Goal: Information Seeking & Learning: Check status

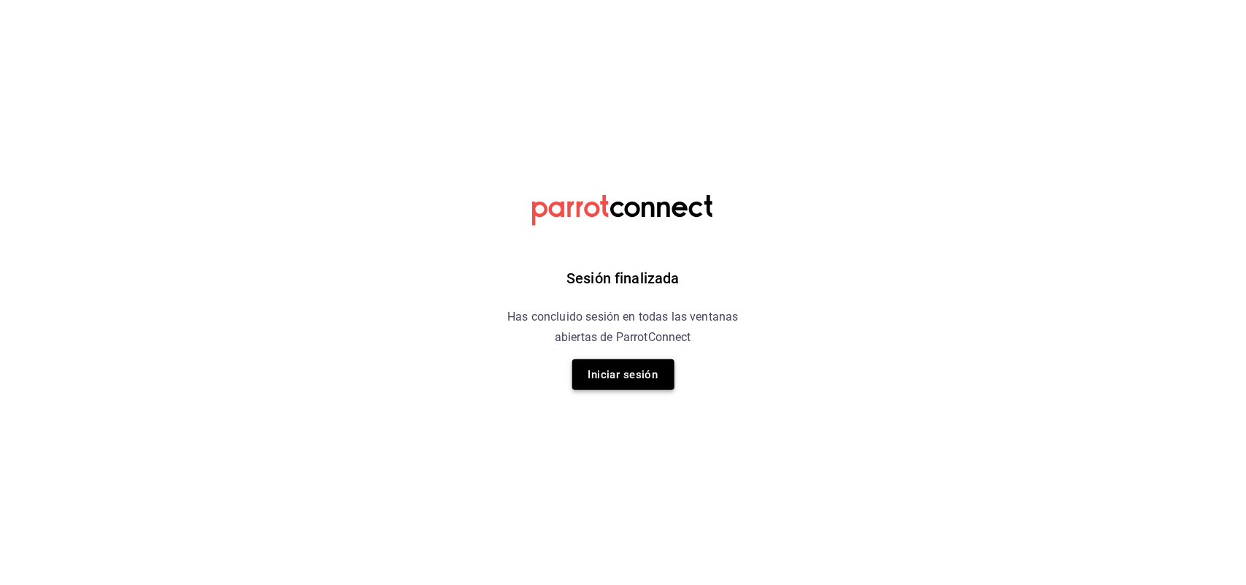
click at [615, 385] on button "Iniciar sesión" at bounding box center [623, 374] width 102 height 31
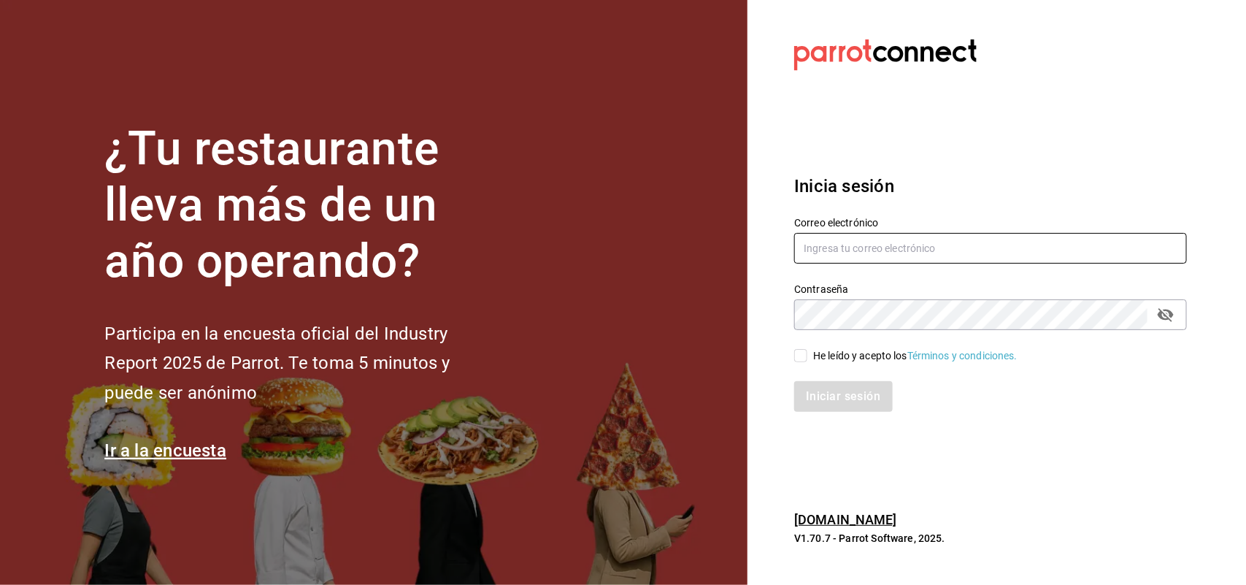
click at [858, 241] on input "text" at bounding box center [990, 248] width 393 height 31
type input "rosy_1982_18@hotmail.com"
click at [793, 356] on div "He leído y acepto los Términos y condiciones." at bounding box center [982, 347] width 410 height 34
click at [801, 351] on input "He leído y acepto los Términos y condiciones." at bounding box center [800, 355] width 13 height 13
checkbox input "true"
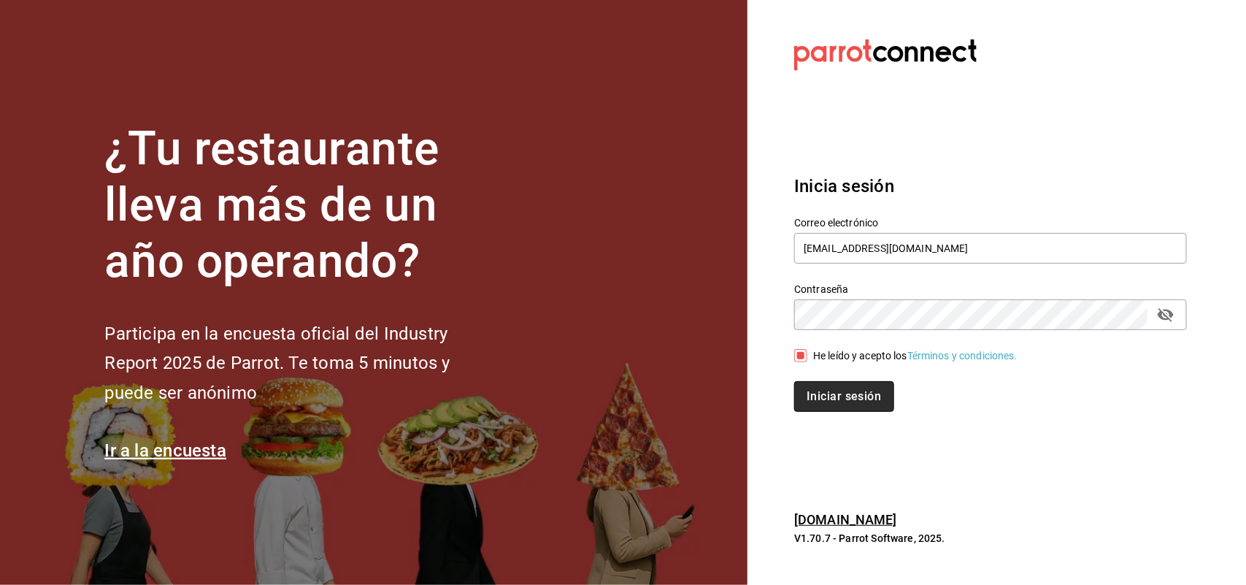
click at [843, 404] on button "Iniciar sesión" at bounding box center [843, 396] width 99 height 31
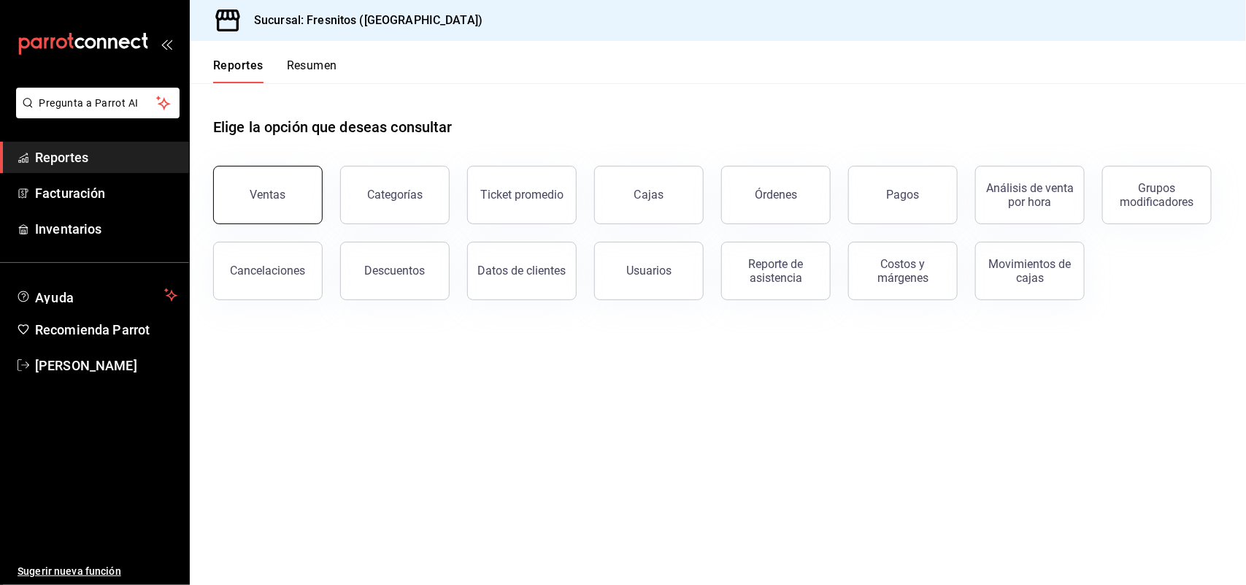
click at [274, 194] on div "Ventas" at bounding box center [268, 195] width 36 height 14
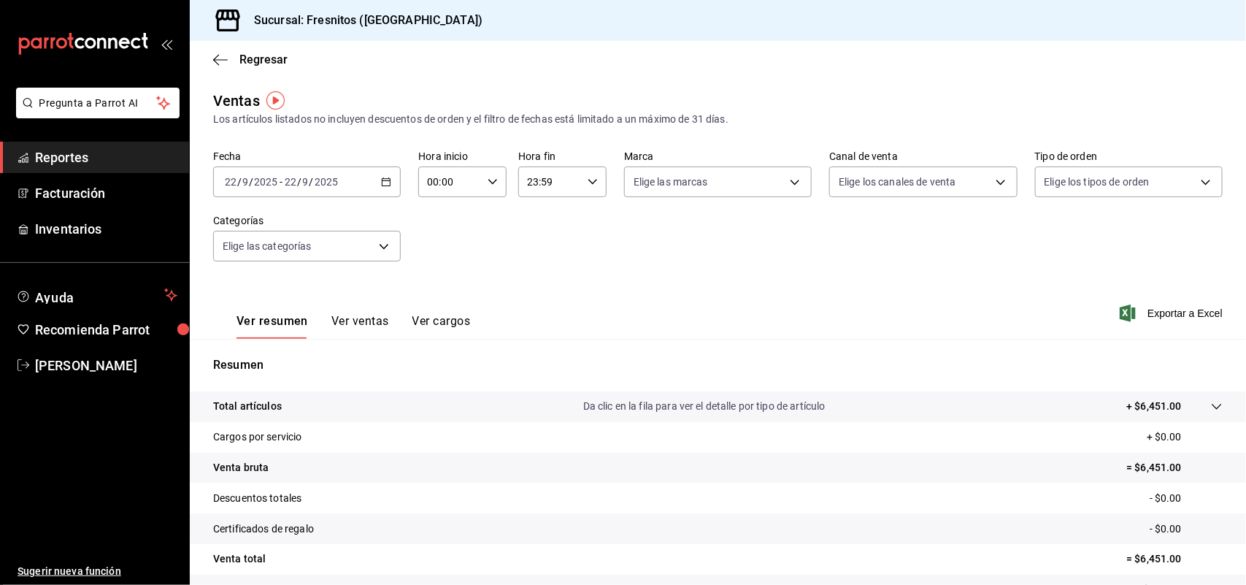
click at [59, 161] on span "Reportes" at bounding box center [106, 157] width 142 height 20
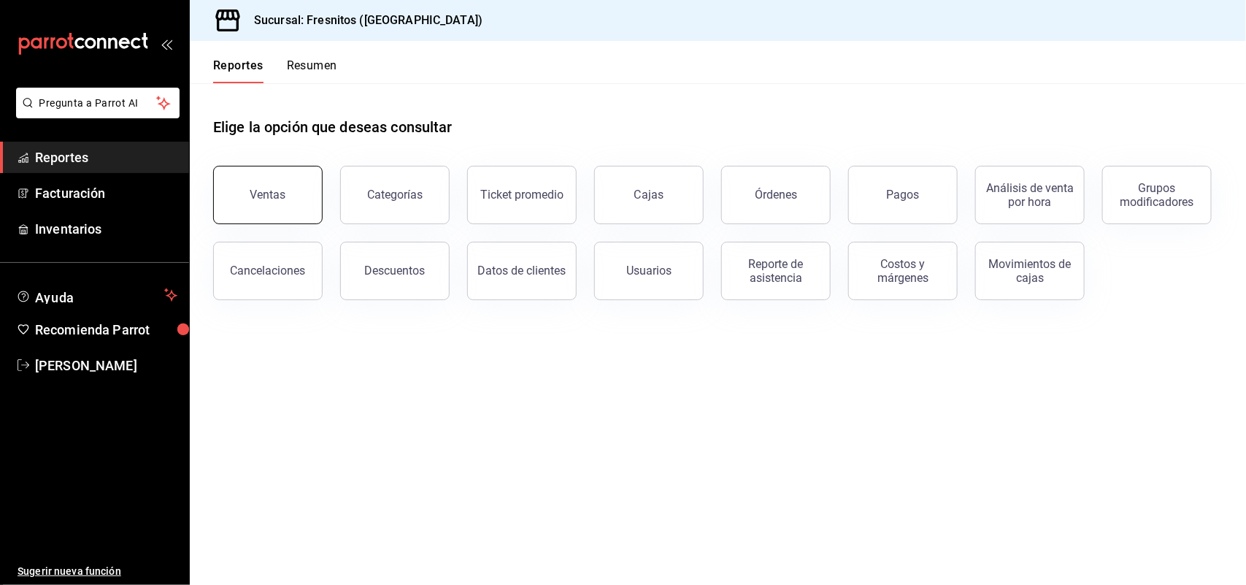
click at [274, 197] on div "Ventas" at bounding box center [268, 195] width 36 height 14
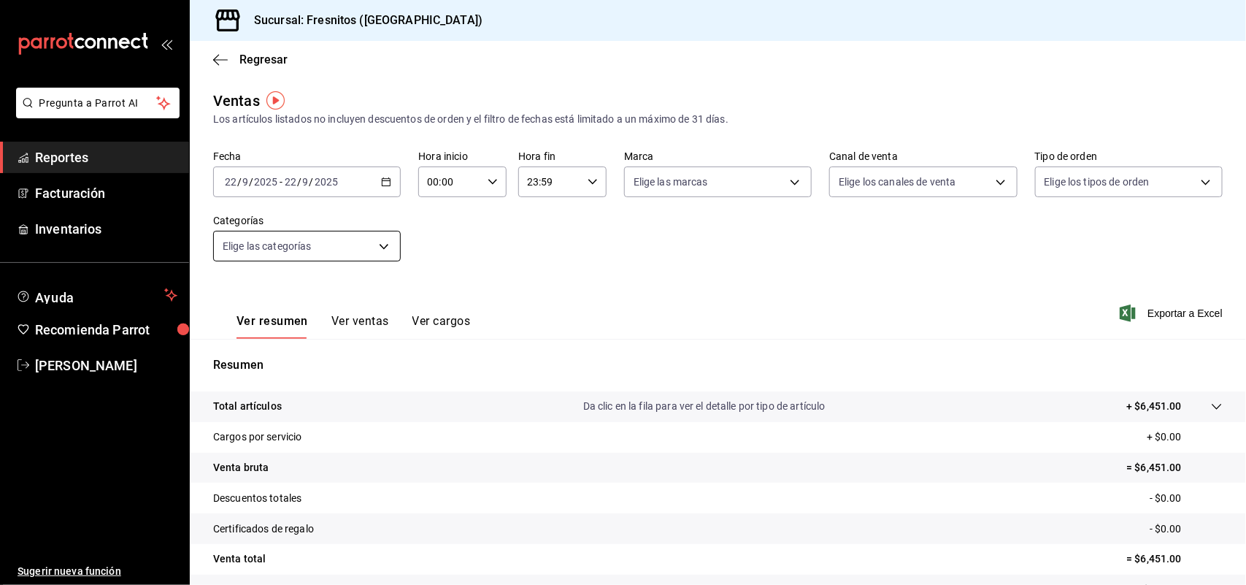
click at [388, 244] on body "Pregunta a Parrot AI Reportes Facturación Inventarios Ayuda Recomienda Parrot […" at bounding box center [623, 292] width 1246 height 585
click at [361, 326] on button "Ver ventas" at bounding box center [360, 326] width 58 height 25
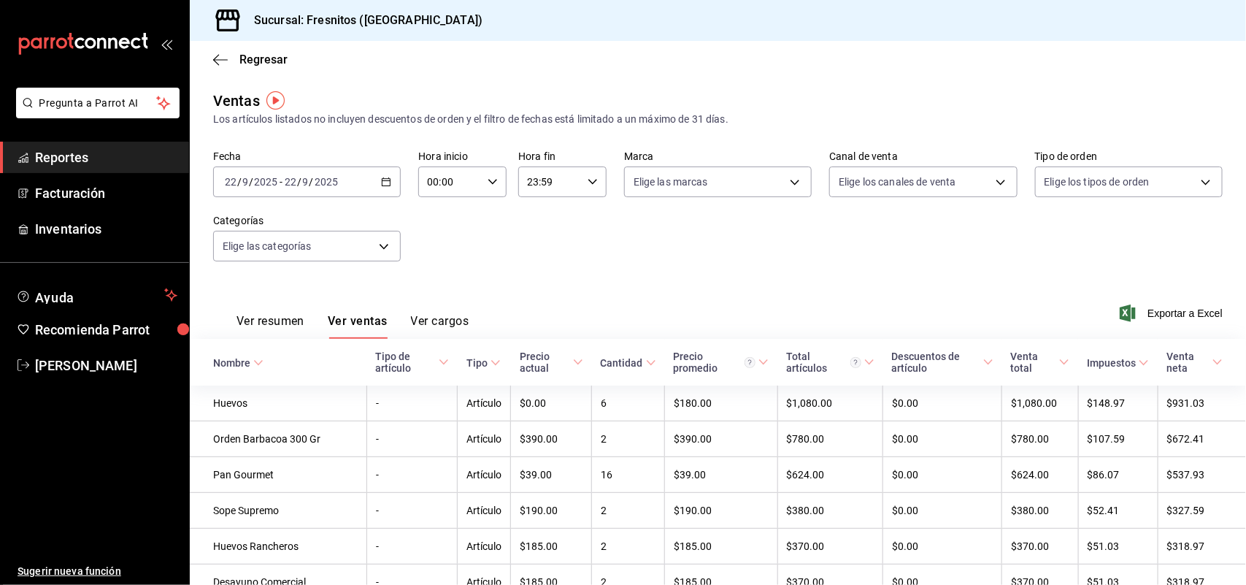
click at [382, 180] on \(Stroke\) "button" at bounding box center [386, 182] width 9 height 8
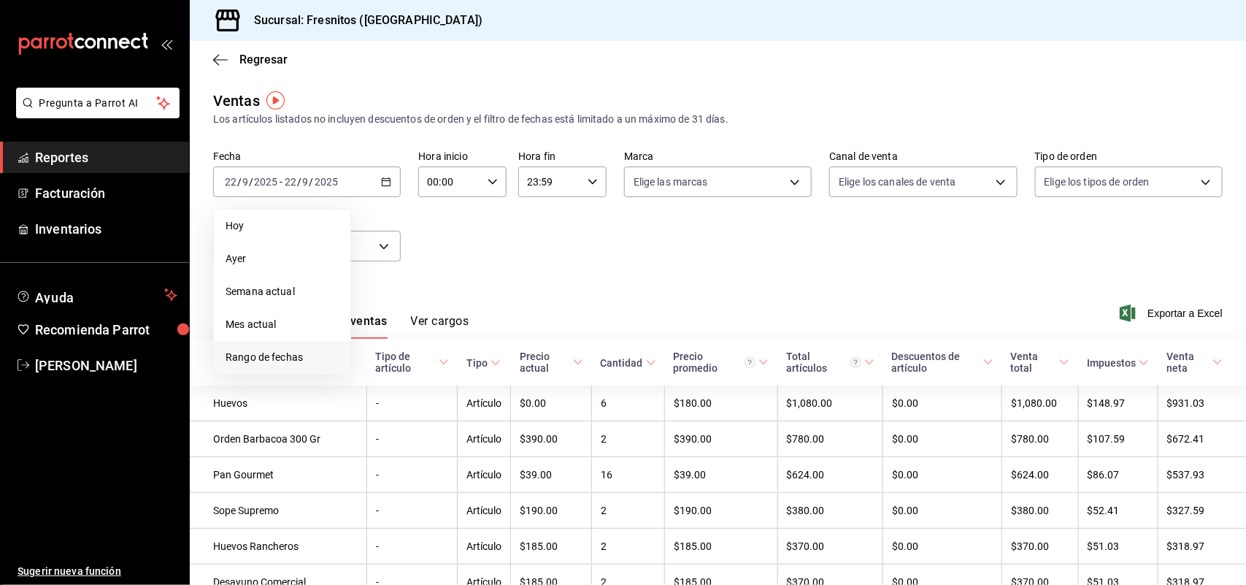
click at [260, 355] on span "Rango de fechas" at bounding box center [282, 357] width 113 height 15
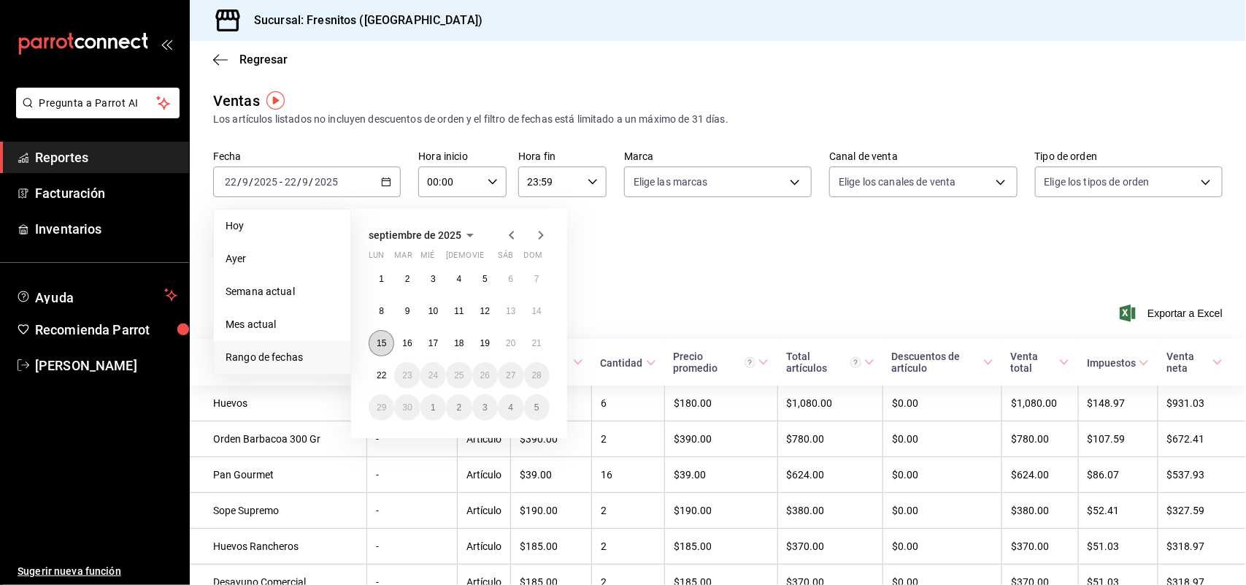
click at [377, 339] on abbr "15" at bounding box center [381, 343] width 9 height 10
click at [536, 334] on button "21" at bounding box center [537, 343] width 26 height 26
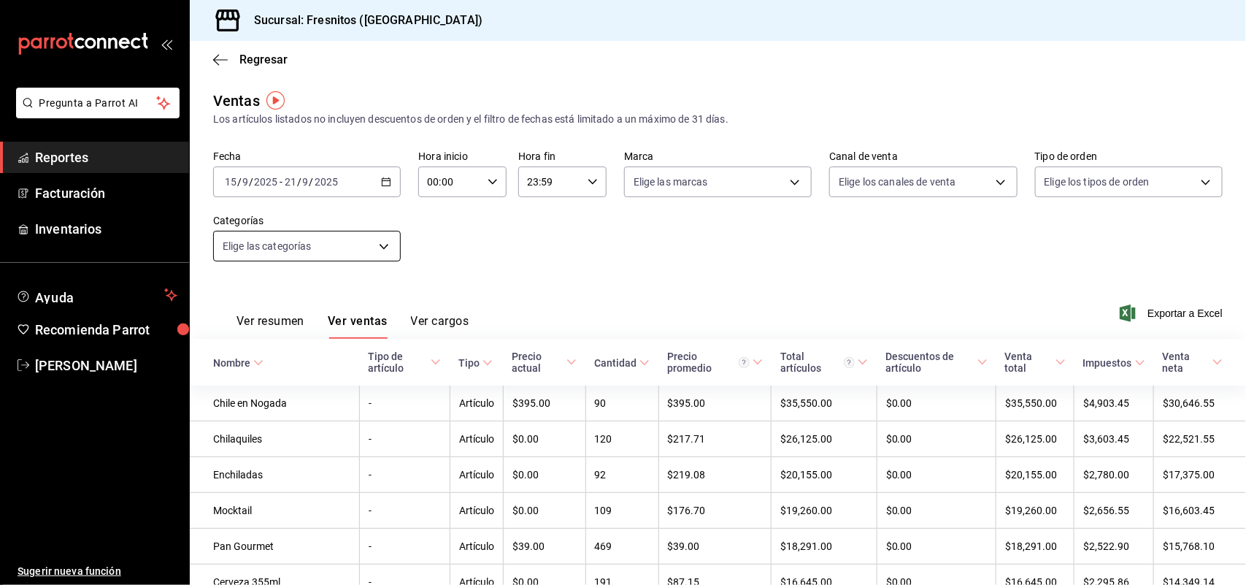
click at [380, 248] on body "Pregunta a Parrot AI Reportes Facturación Inventarios Ayuda Recomienda Parrot […" at bounding box center [623, 292] width 1246 height 585
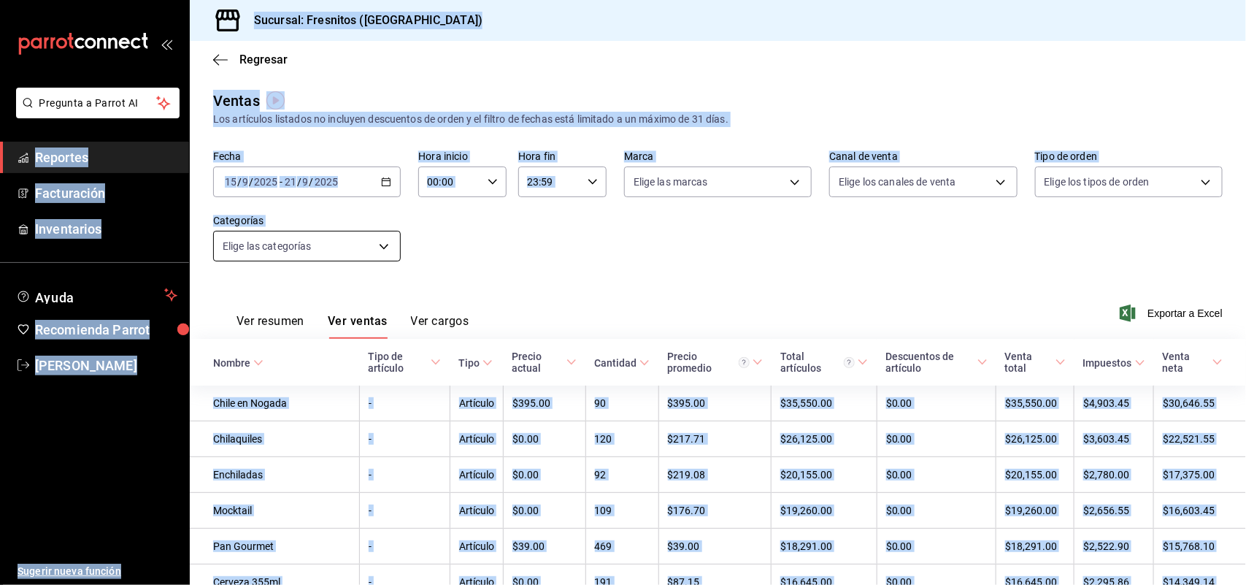
click at [380, 248] on body "Pregunta a Parrot AI Reportes Facturación Inventarios Ayuda Recomienda Parrot […" at bounding box center [623, 292] width 1246 height 585
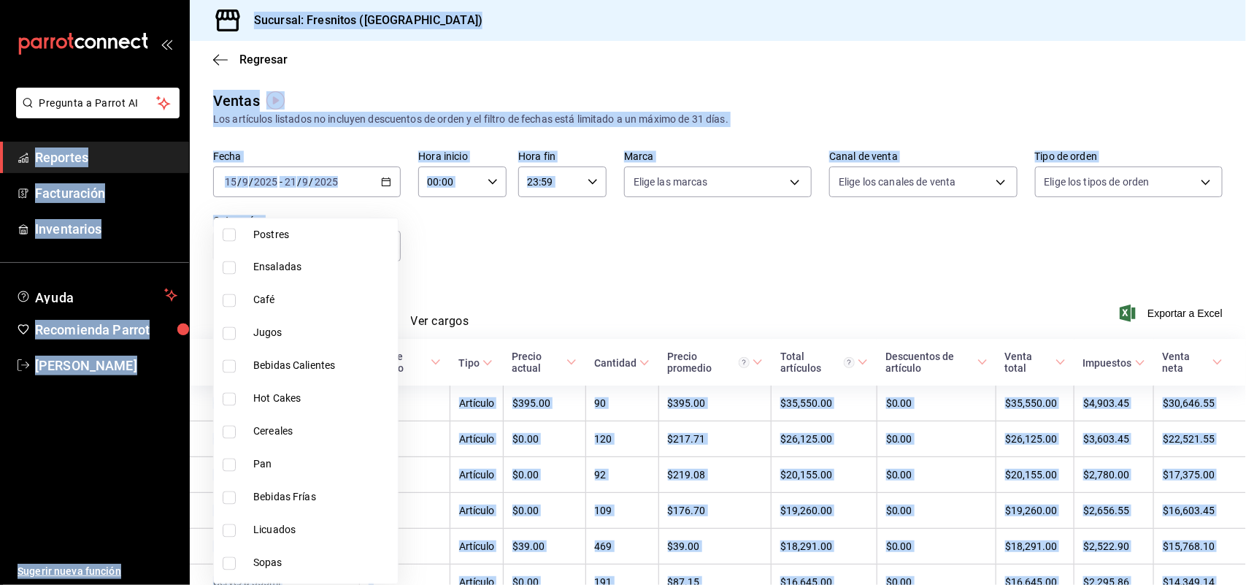
scroll to position [1359, 0]
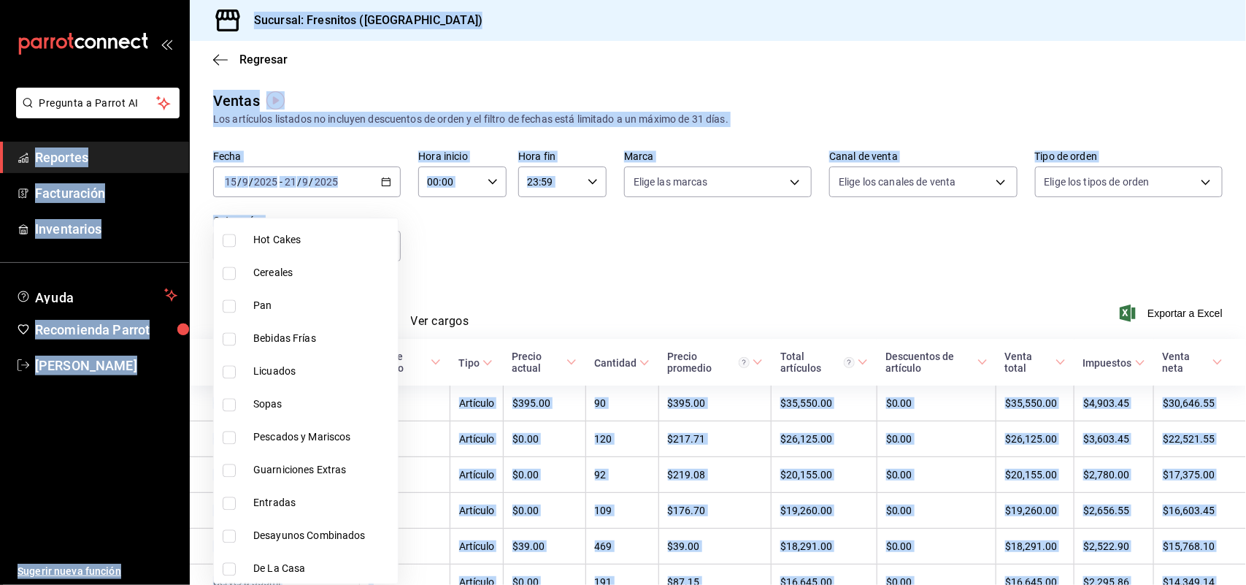
click at [234, 305] on input "checkbox" at bounding box center [229, 306] width 13 height 13
checkbox input "false"
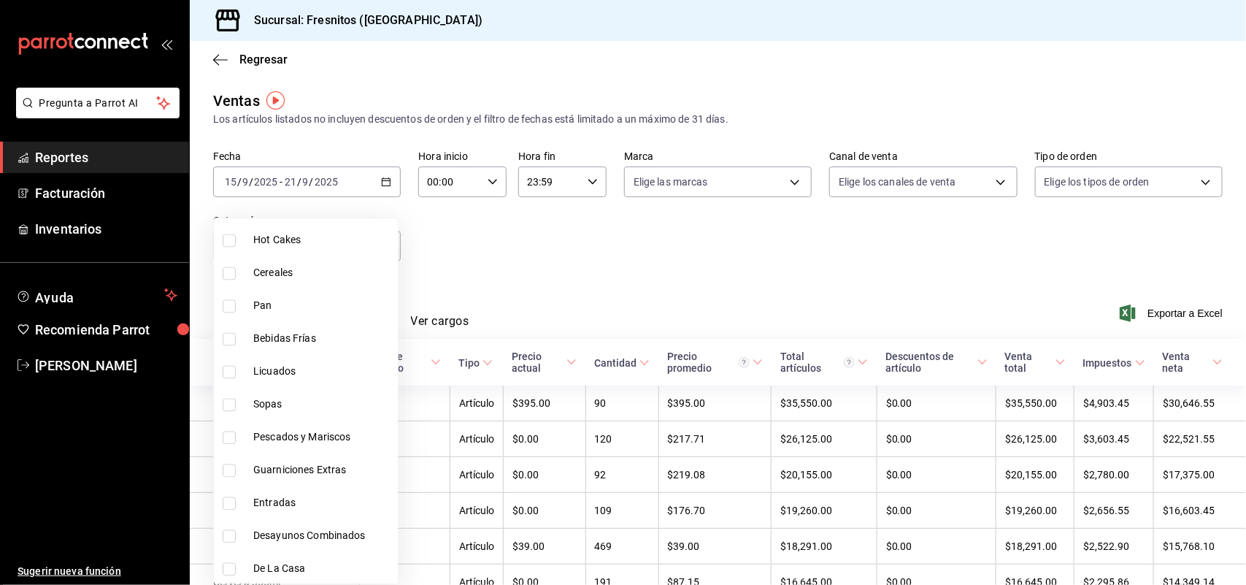
click at [230, 305] on input "checkbox" at bounding box center [229, 306] width 13 height 13
checkbox input "true"
type input "71867573-ed60-4665-b377-e64b506cca6c"
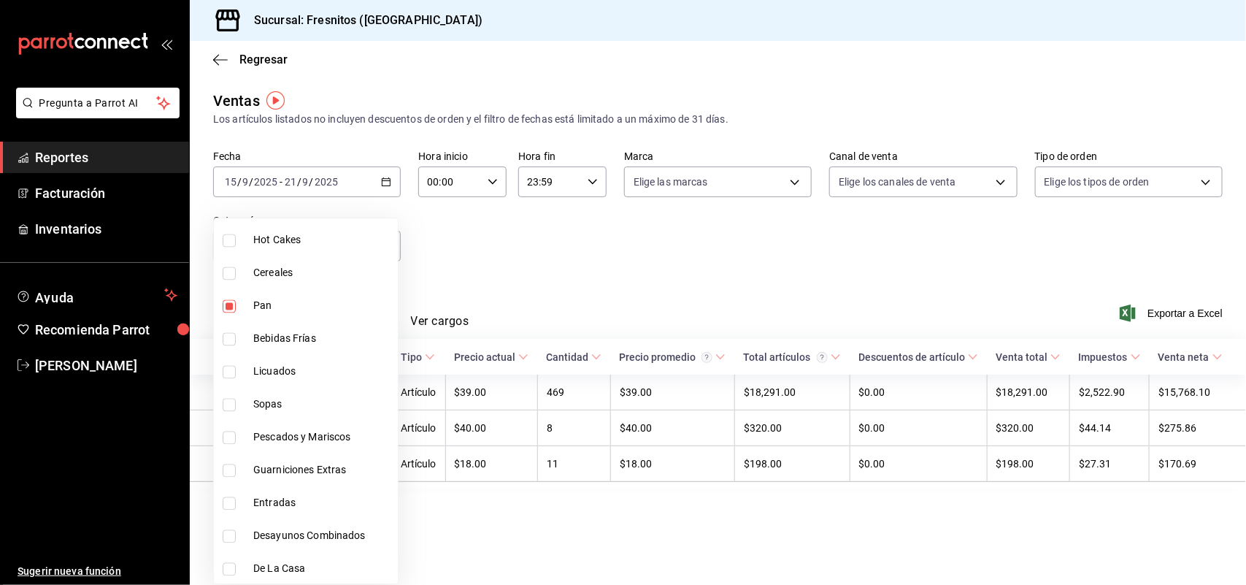
click at [544, 277] on div at bounding box center [623, 292] width 1246 height 585
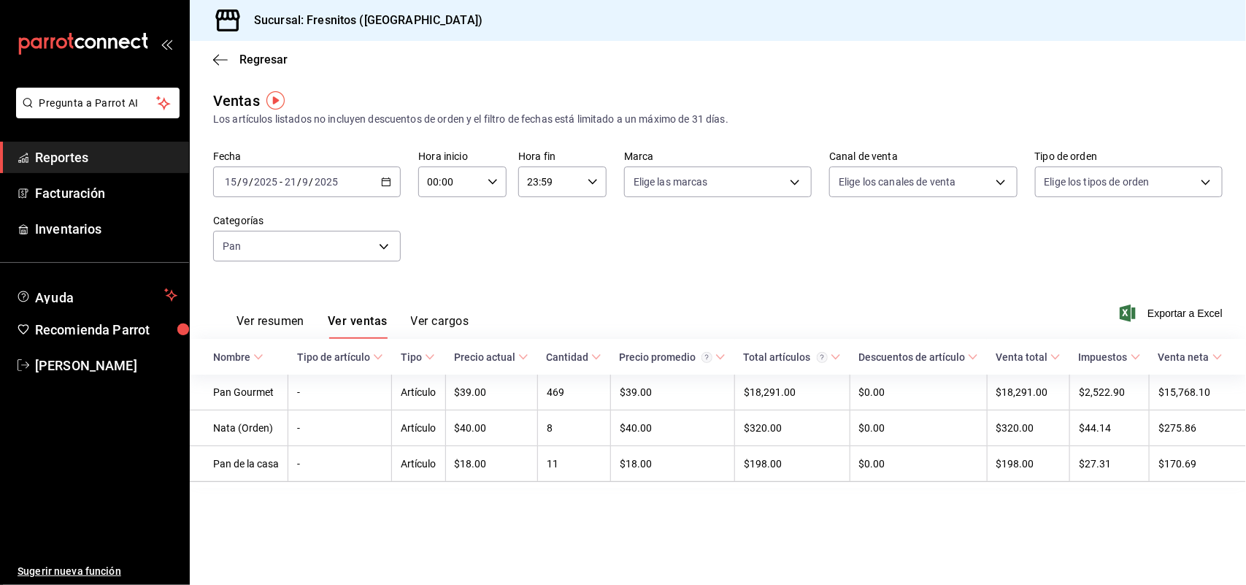
drag, startPoint x: 555, startPoint y: 509, endPoint x: 490, endPoint y: 513, distance: 65.1
click at [490, 511] on div "Ventas Los artículos listados no incluyen descuentos de orden y el filtro de fe…" at bounding box center [718, 300] width 1056 height 421
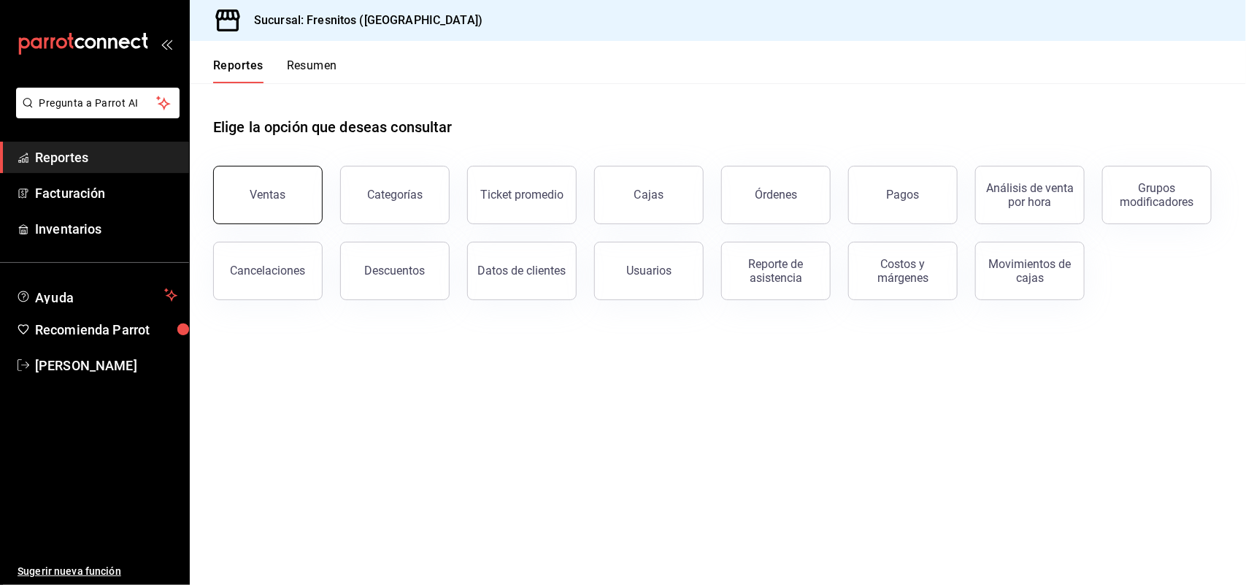
click at [260, 205] on button "Ventas" at bounding box center [267, 195] width 109 height 58
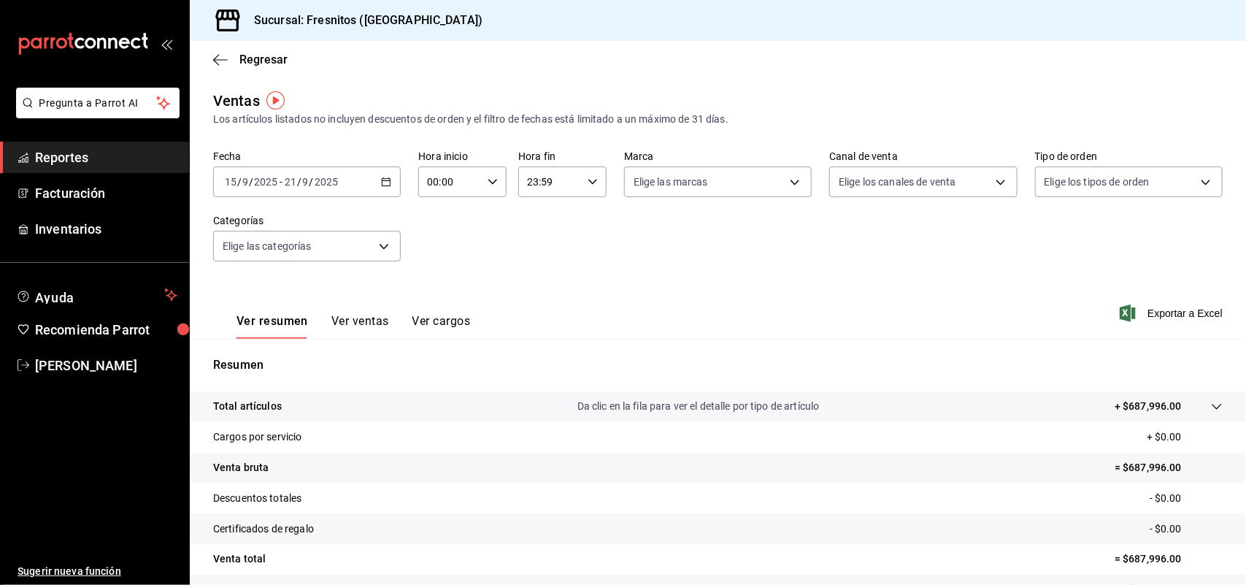
click at [893, 290] on div "Ver resumen Ver ventas Ver cargos Exportar a Excel" at bounding box center [718, 309] width 1056 height 60
click at [385, 177] on icon "button" at bounding box center [386, 182] width 10 height 10
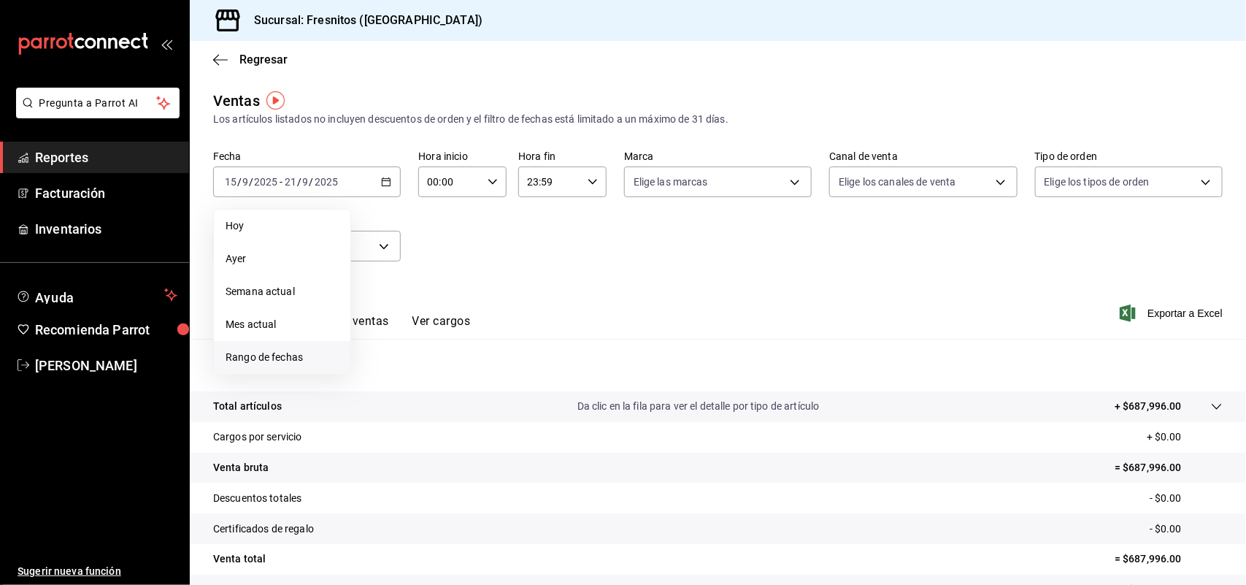
click at [299, 363] on span "Rango de fechas" at bounding box center [282, 357] width 113 height 15
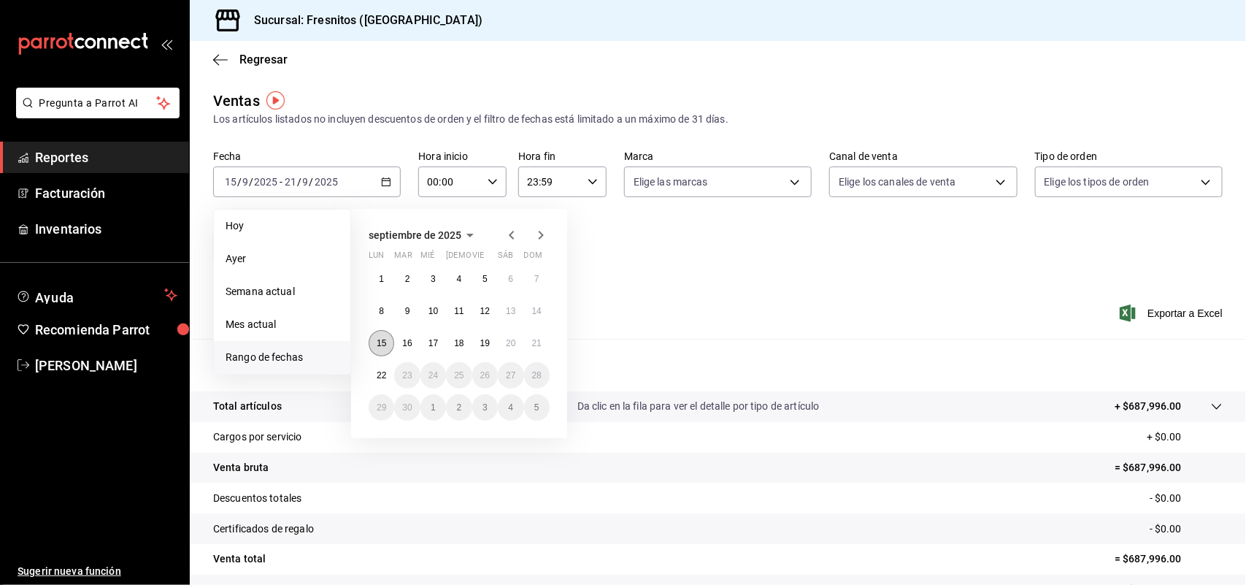
click at [378, 342] on abbr "15" at bounding box center [381, 343] width 9 height 10
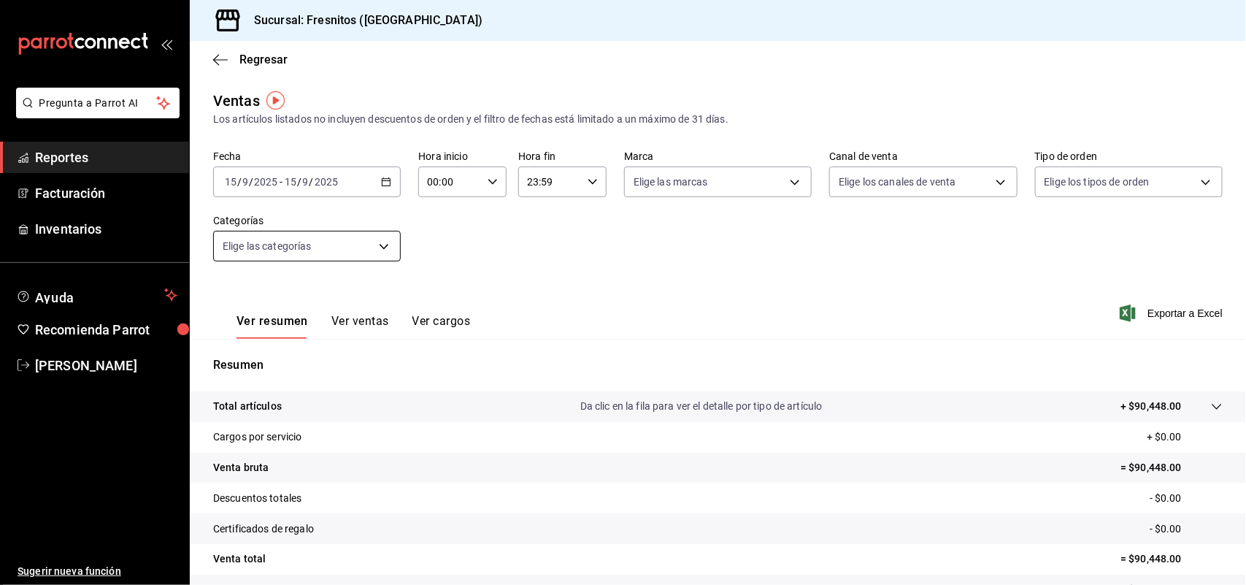
click at [384, 242] on body "Pregunta a Parrot AI Reportes Facturación Inventarios Ayuda Recomienda Parrot R…" at bounding box center [623, 292] width 1246 height 585
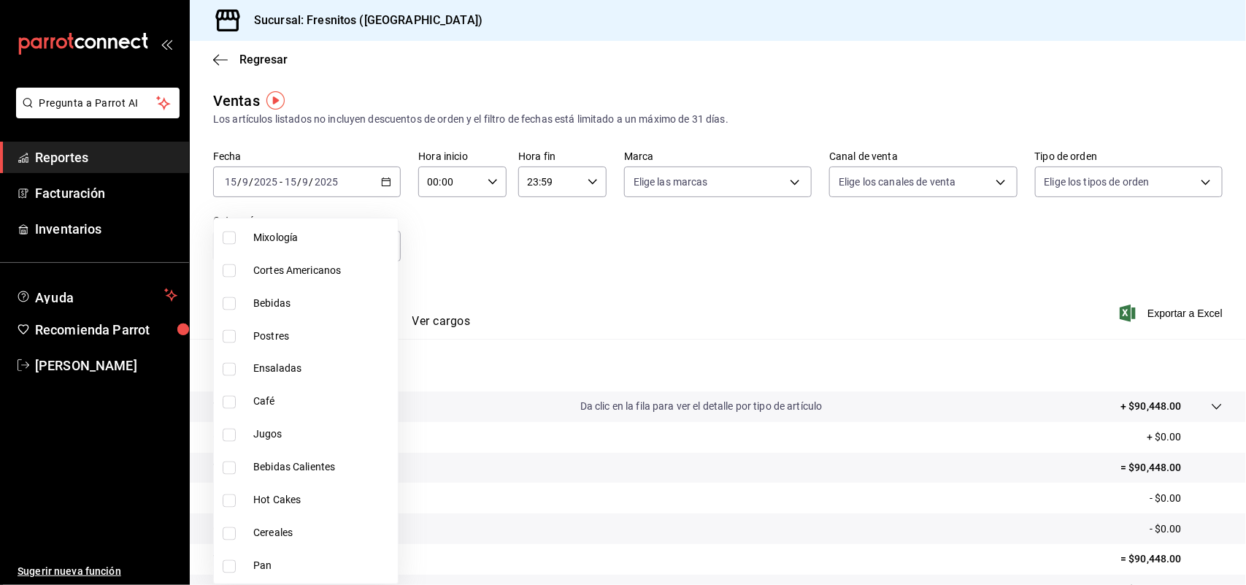
scroll to position [1186, 0]
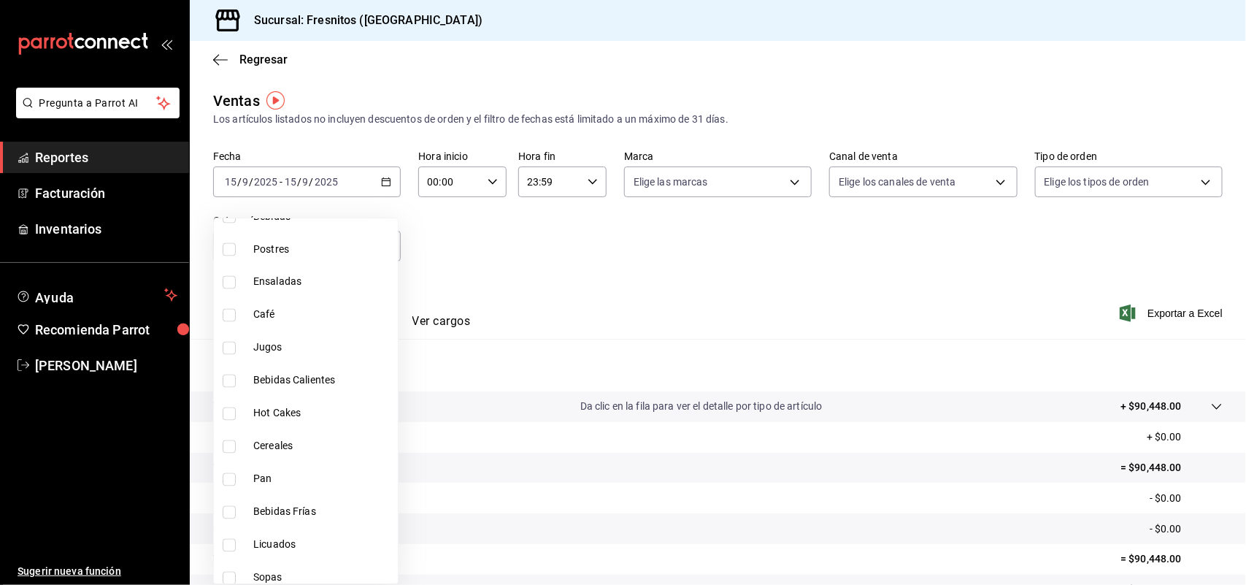
click at [234, 478] on input "checkbox" at bounding box center [229, 479] width 13 height 13
checkbox input "true"
type input "71867573-ed60-4665-b377-e64b506cca6c"
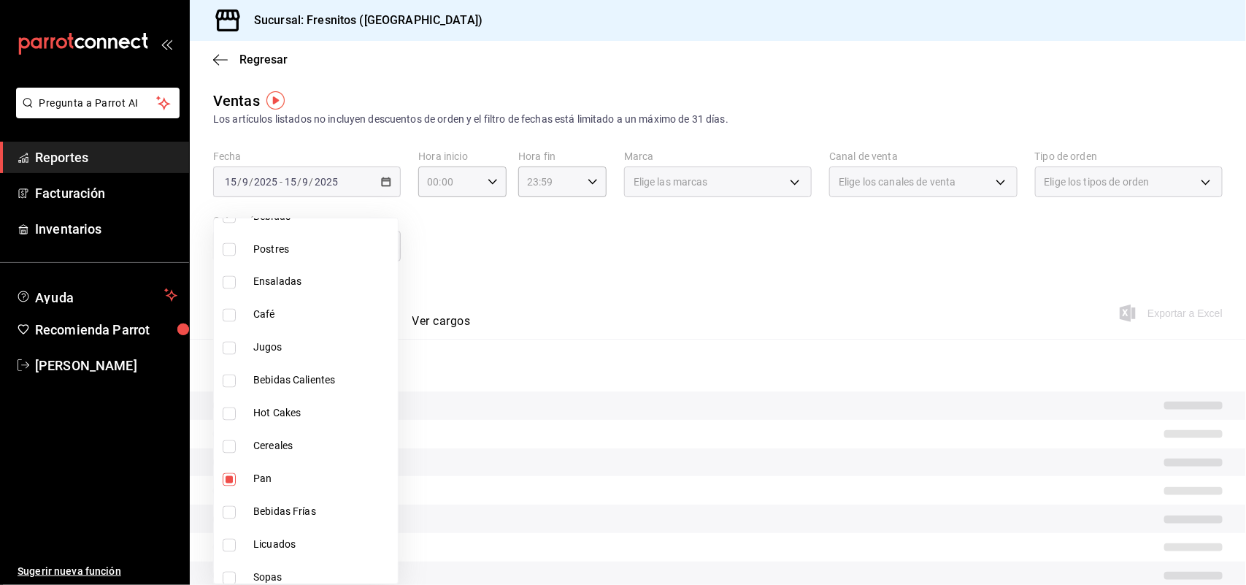
click at [551, 255] on div at bounding box center [623, 292] width 1246 height 585
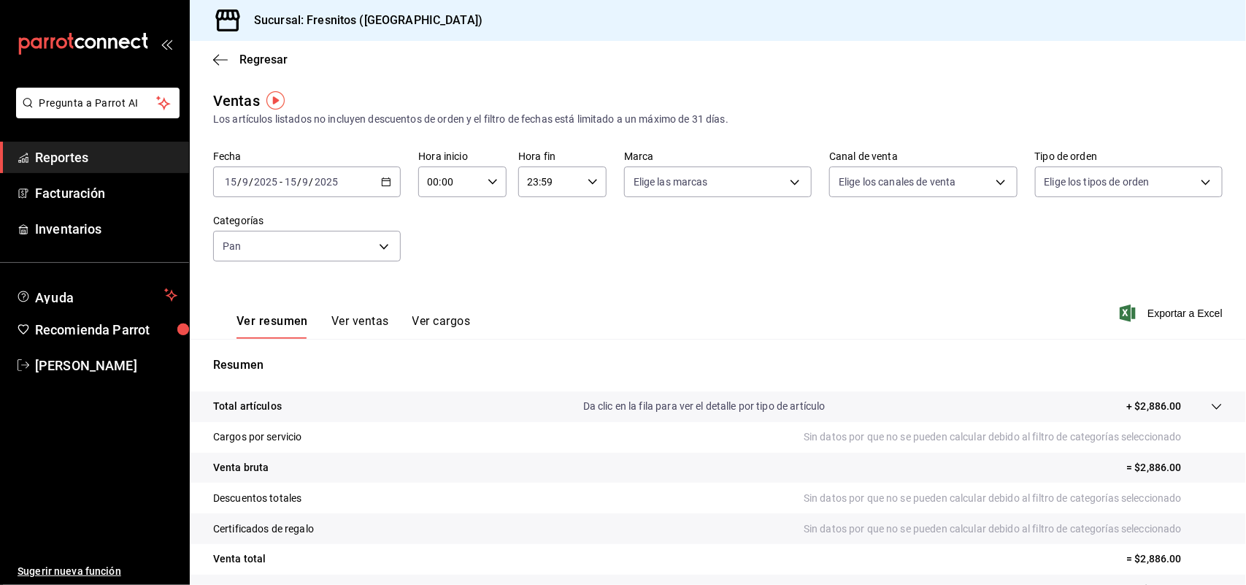
click at [355, 323] on button "Ver ventas" at bounding box center [360, 326] width 58 height 25
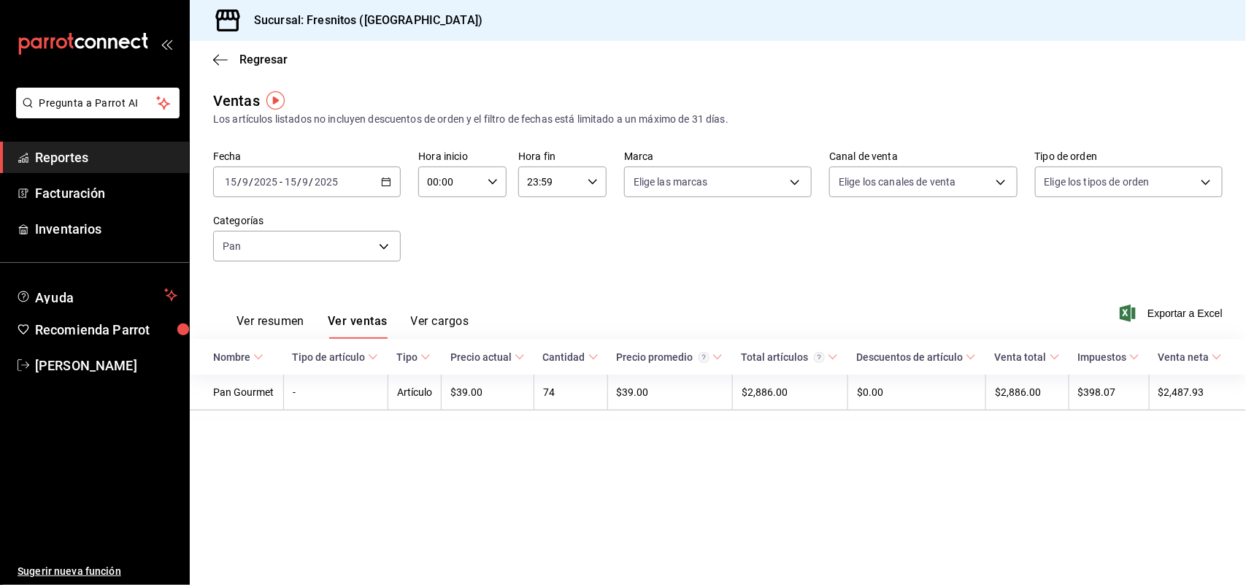
drag, startPoint x: 833, startPoint y: 517, endPoint x: 810, endPoint y: 498, distance: 29.6
click at [833, 517] on main "Regresar Ventas Los artículos listados no incluyen descuentos de orden y el fil…" at bounding box center [718, 313] width 1056 height 544
drag, startPoint x: 613, startPoint y: 431, endPoint x: 665, endPoint y: 486, distance: 75.4
click at [683, 490] on main "Regresar Ventas Los artículos listados no incluyen descuentos de orden y el fil…" at bounding box center [718, 313] width 1056 height 544
click at [374, 175] on div "2025-09-15 15 / 9 / 2025 - 2025-09-15 15 / 9 / 2025" at bounding box center [307, 181] width 188 height 31
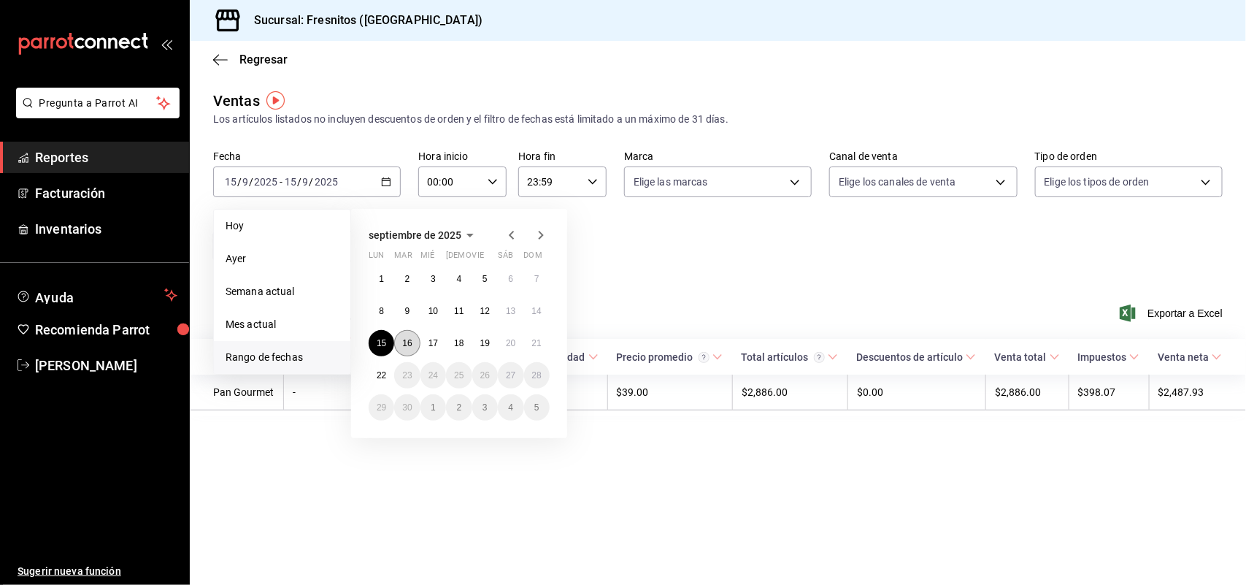
click at [401, 343] on button "16" at bounding box center [407, 343] width 26 height 26
click at [407, 341] on abbr "16" at bounding box center [406, 343] width 9 height 10
click at [407, 341] on th "Tipo" at bounding box center [414, 357] width 53 height 36
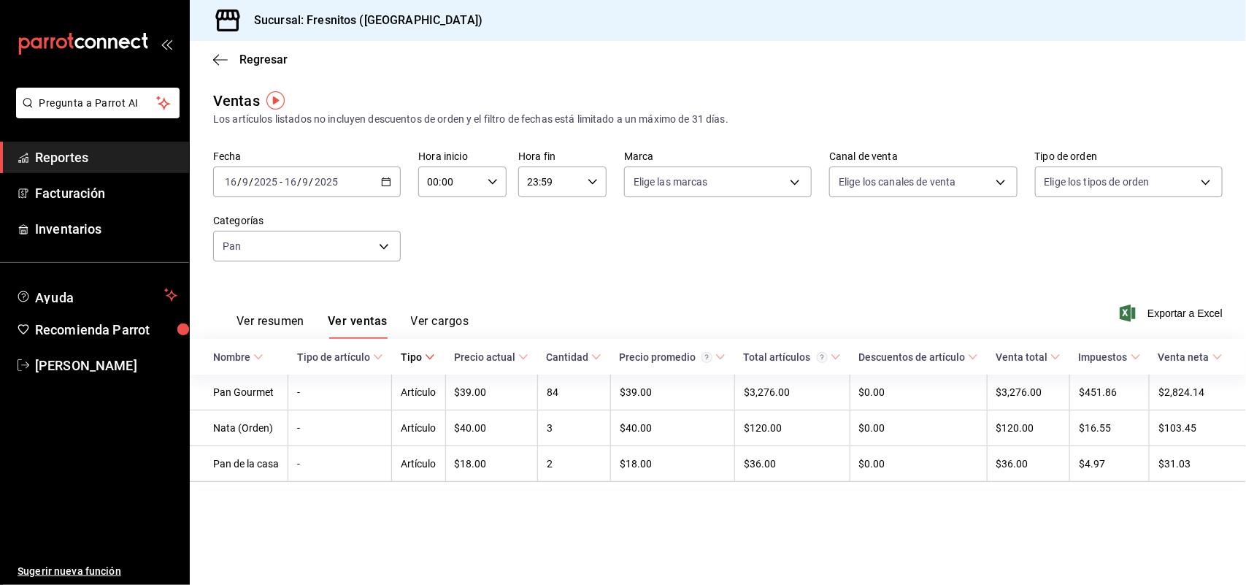
drag, startPoint x: 571, startPoint y: 516, endPoint x: 632, endPoint y: 566, distance: 78.8
click at [632, 566] on main "Regresar Ventas Los artículos listados no incluyen descuentos de orden y el fil…" at bounding box center [718, 313] width 1056 height 544
click at [381, 179] on icon "button" at bounding box center [386, 182] width 10 height 10
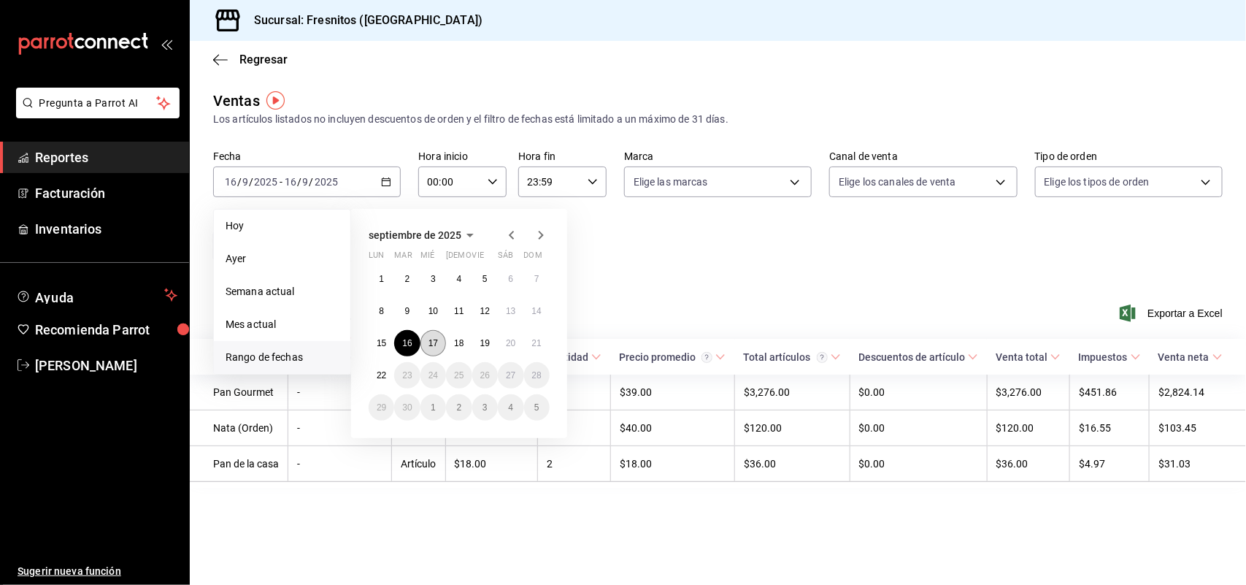
click at [440, 341] on button "17" at bounding box center [433, 343] width 26 height 26
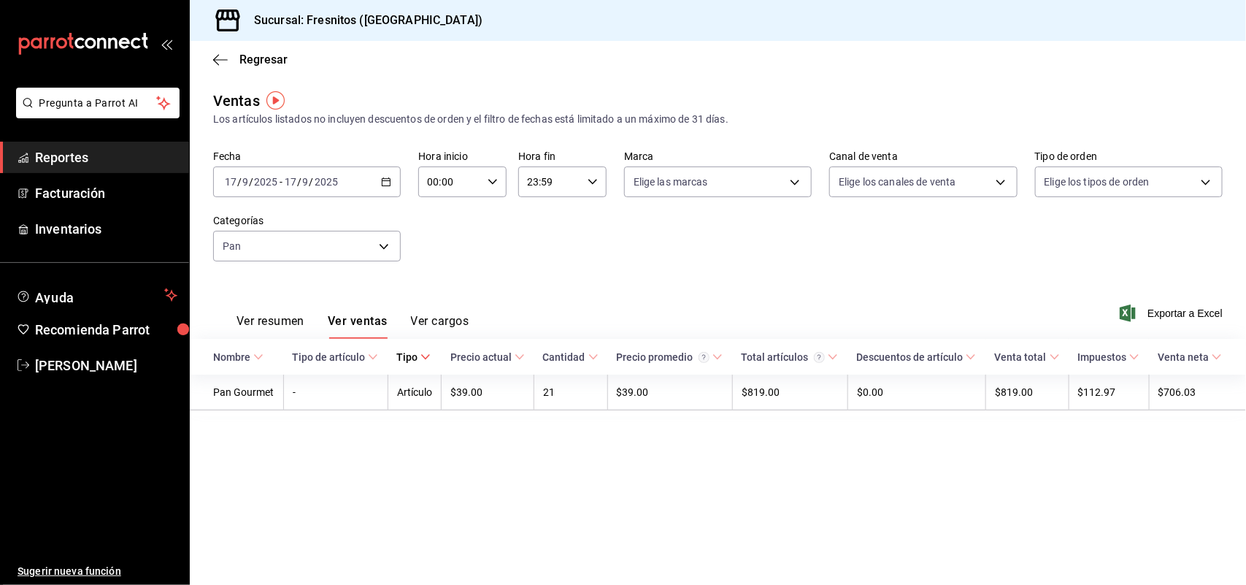
click at [390, 190] on div "2025-09-17 17 / 9 / 2025 - 2025-09-17 17 / 9 / 2025" at bounding box center [307, 181] width 188 height 31
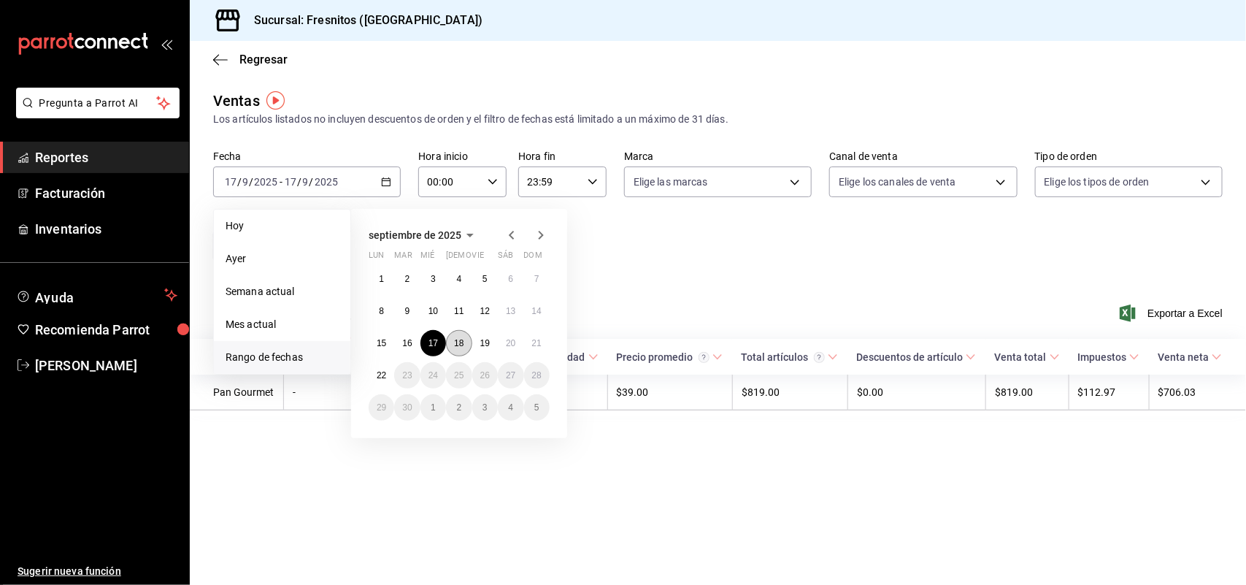
click at [457, 348] on button "18" at bounding box center [459, 343] width 26 height 26
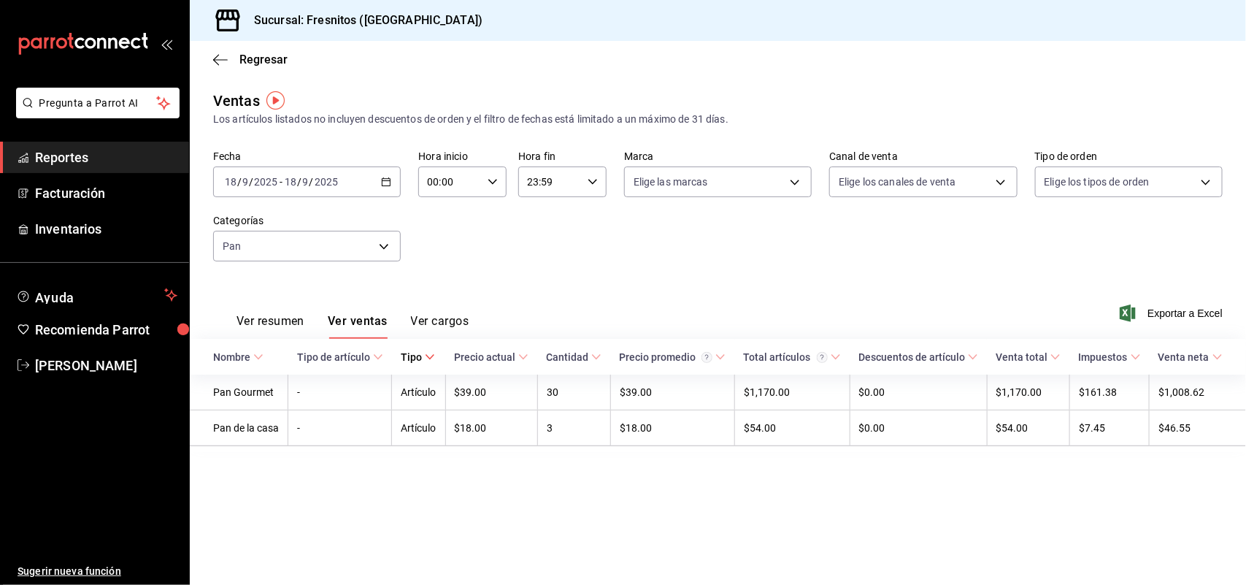
click at [556, 475] on div "Ventas Los artículos listados no incluyen descuentos de orden y el filtro de fe…" at bounding box center [718, 282] width 1056 height 385
drag, startPoint x: 556, startPoint y: 476, endPoint x: 405, endPoint y: 547, distance: 167.2
click at [406, 559] on main "Regresar Ventas Los artículos listados no incluyen descuentos de orden y el fil…" at bounding box center [718, 313] width 1056 height 544
click at [388, 185] on icon "button" at bounding box center [386, 182] width 10 height 10
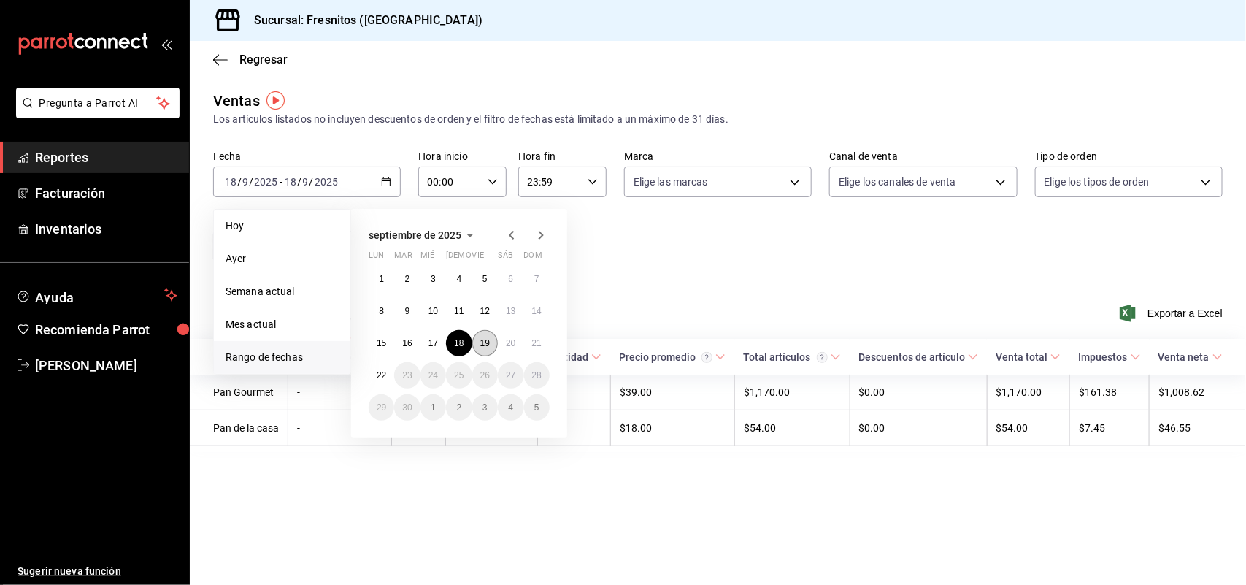
click at [484, 344] on abbr "19" at bounding box center [484, 343] width 9 height 10
click at [485, 344] on abbr "19" at bounding box center [484, 343] width 9 height 10
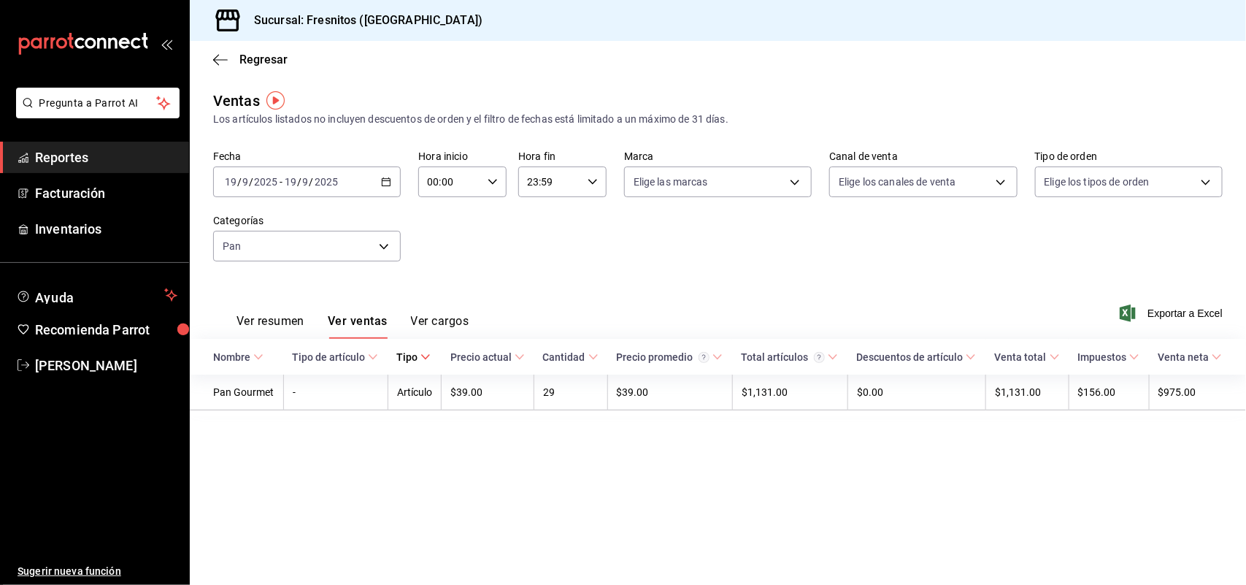
drag, startPoint x: 726, startPoint y: 428, endPoint x: 674, endPoint y: 501, distance: 89.3
click at [677, 498] on main "Regresar Ventas Los artículos listados no incluyen descuentos de orden y el fil…" at bounding box center [718, 313] width 1056 height 544
click at [388, 182] on icon "button" at bounding box center [386, 182] width 10 height 10
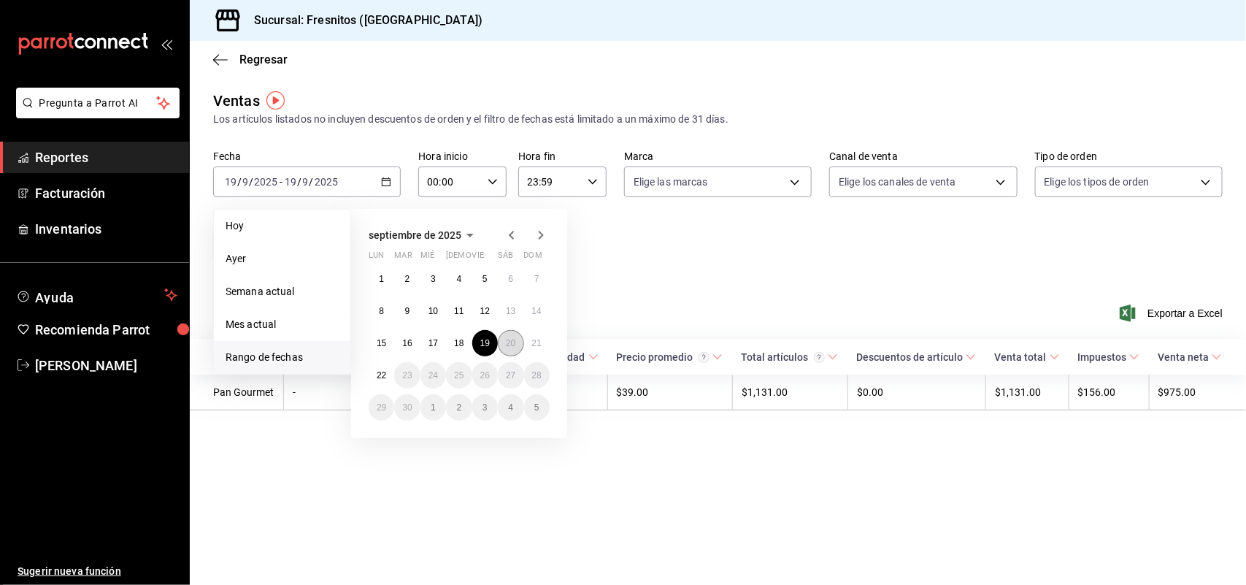
click at [512, 341] on abbr "20" at bounding box center [510, 343] width 9 height 10
click at [513, 340] on abbr "20" at bounding box center [510, 343] width 9 height 10
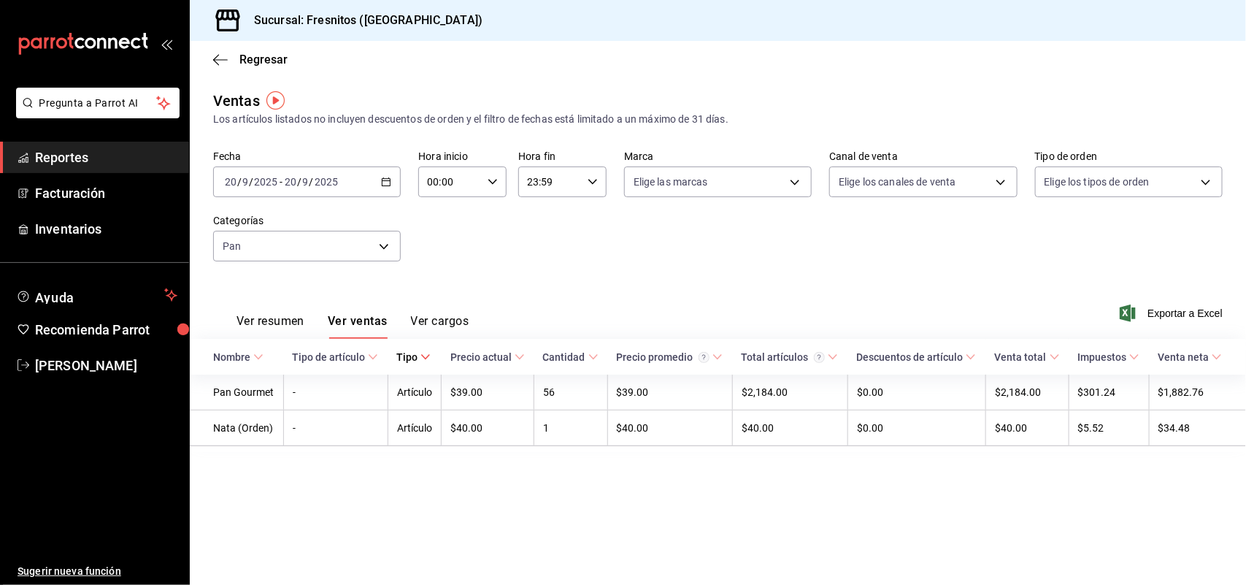
click at [388, 172] on div "2025-09-20 20 / 9 / 2025 - 2025-09-20 20 / 9 / 2025" at bounding box center [307, 181] width 188 height 31
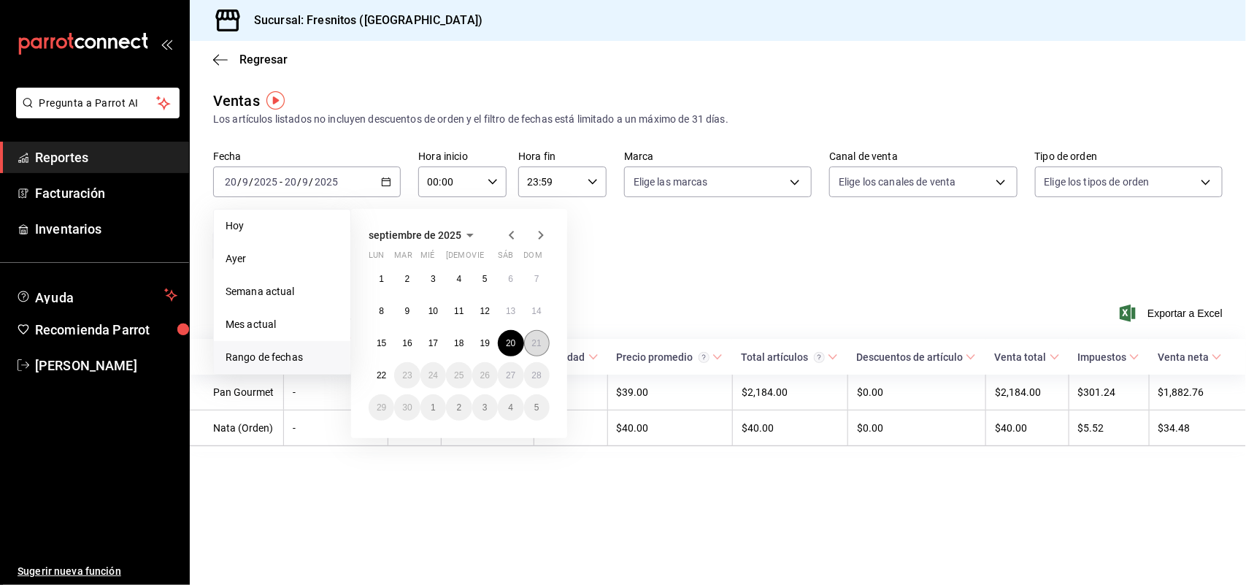
click at [542, 348] on button "21" at bounding box center [537, 343] width 26 height 26
click at [544, 347] on button "21" at bounding box center [537, 343] width 26 height 26
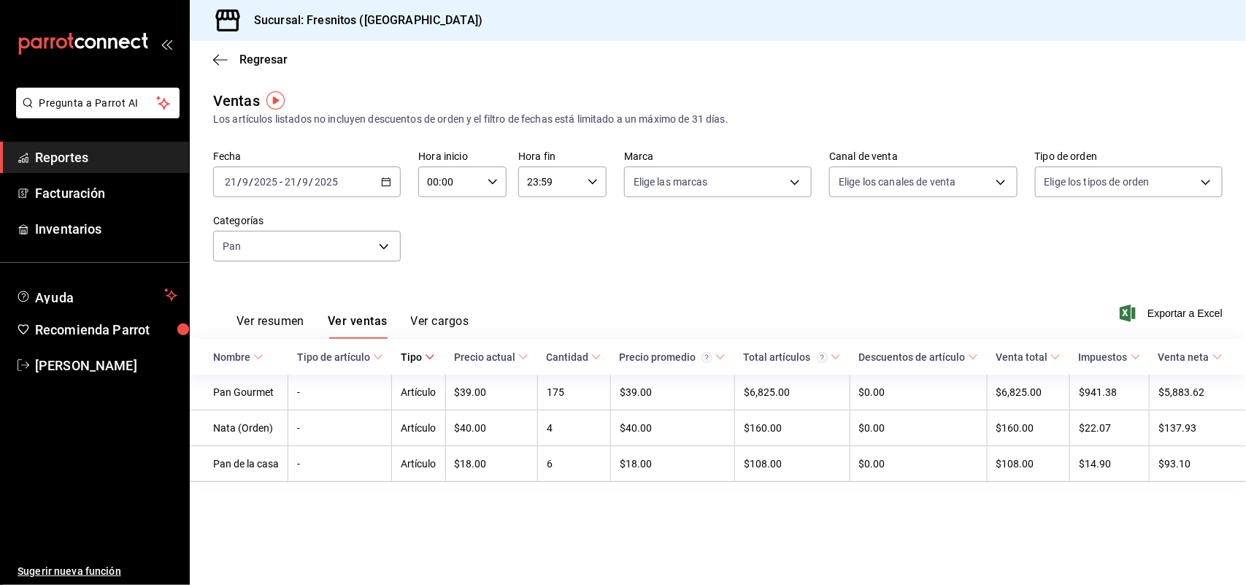
click at [666, 511] on div "Ventas Los artículos listados no incluyen descuentos de orden y el filtro de fe…" at bounding box center [718, 300] width 1056 height 421
